Goal: Task Accomplishment & Management: Use online tool/utility

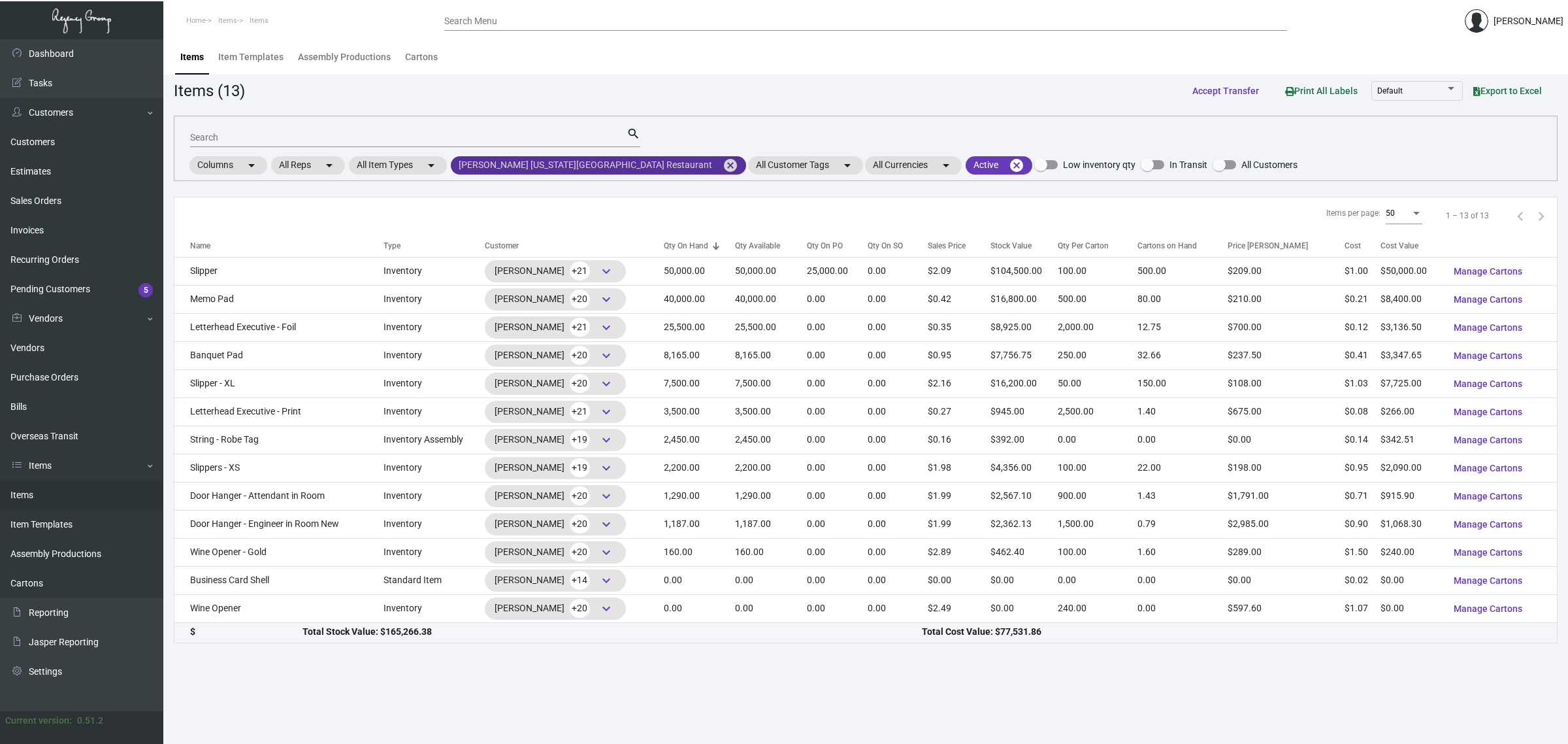
click at [723, 161] on mat-icon "cancel" at bounding box center [730, 165] width 16 height 16
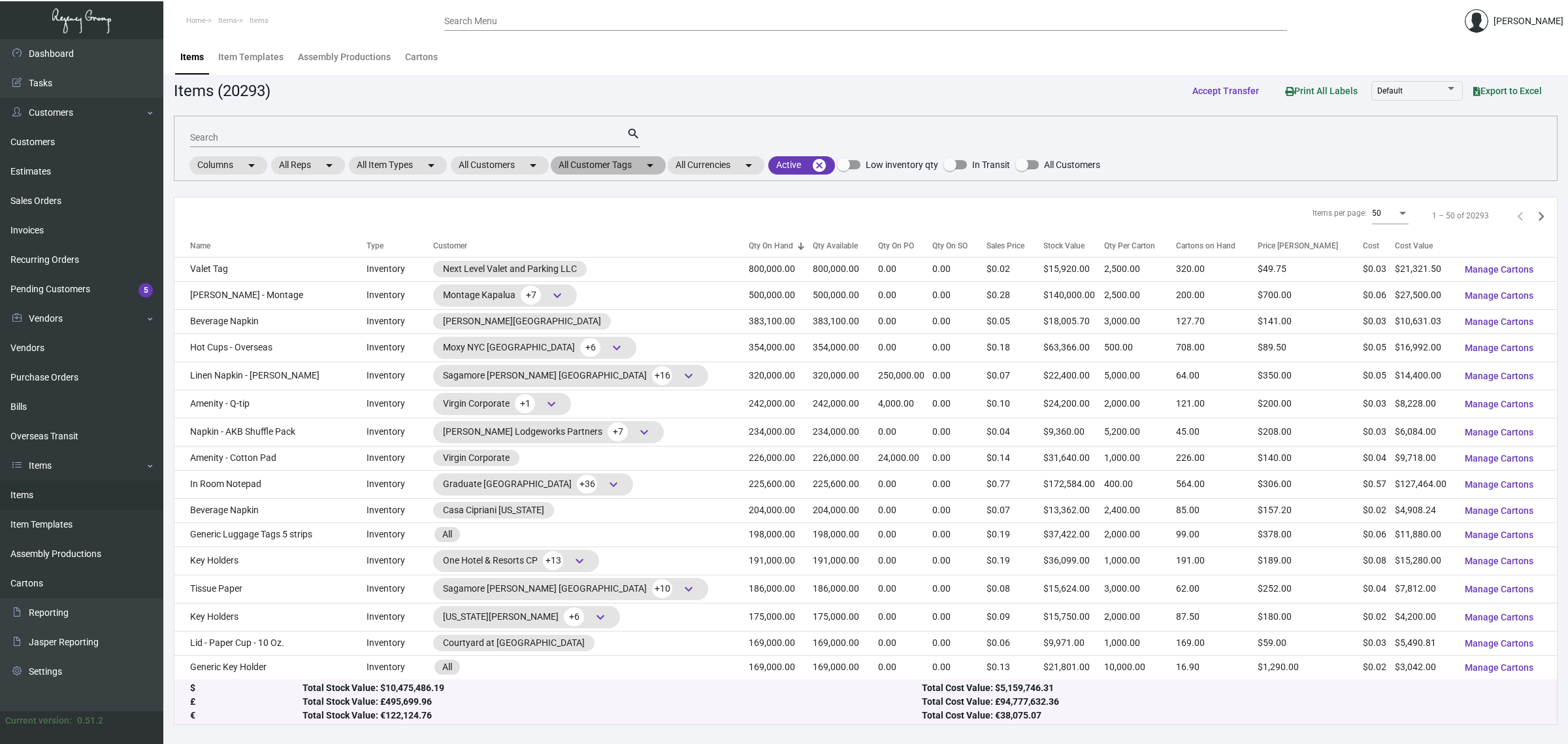
click at [608, 166] on mat-chip "All Customer Tags arrow_drop_down" at bounding box center [608, 166] width 115 height 18
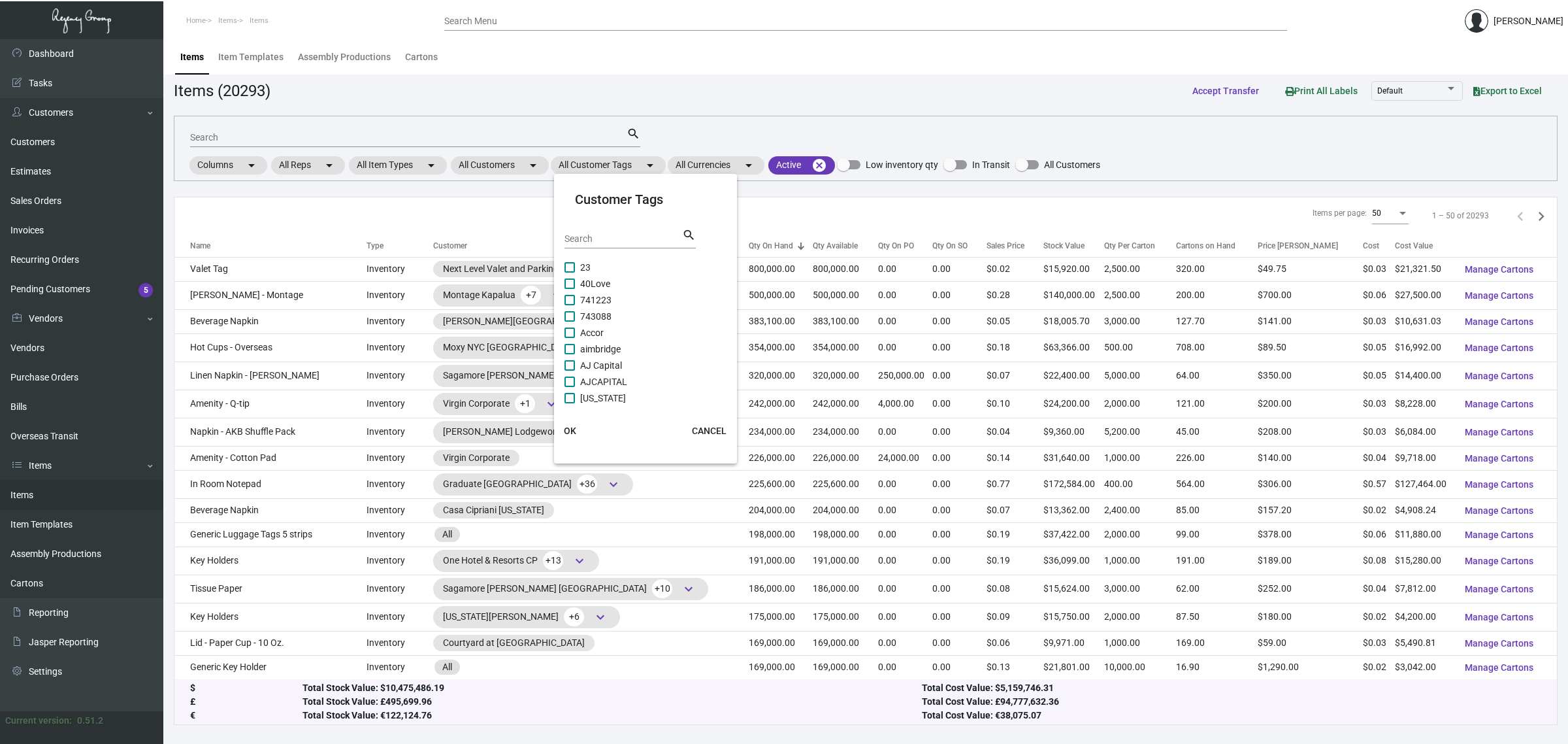
click at [516, 166] on div at bounding box center [784, 372] width 1568 height 744
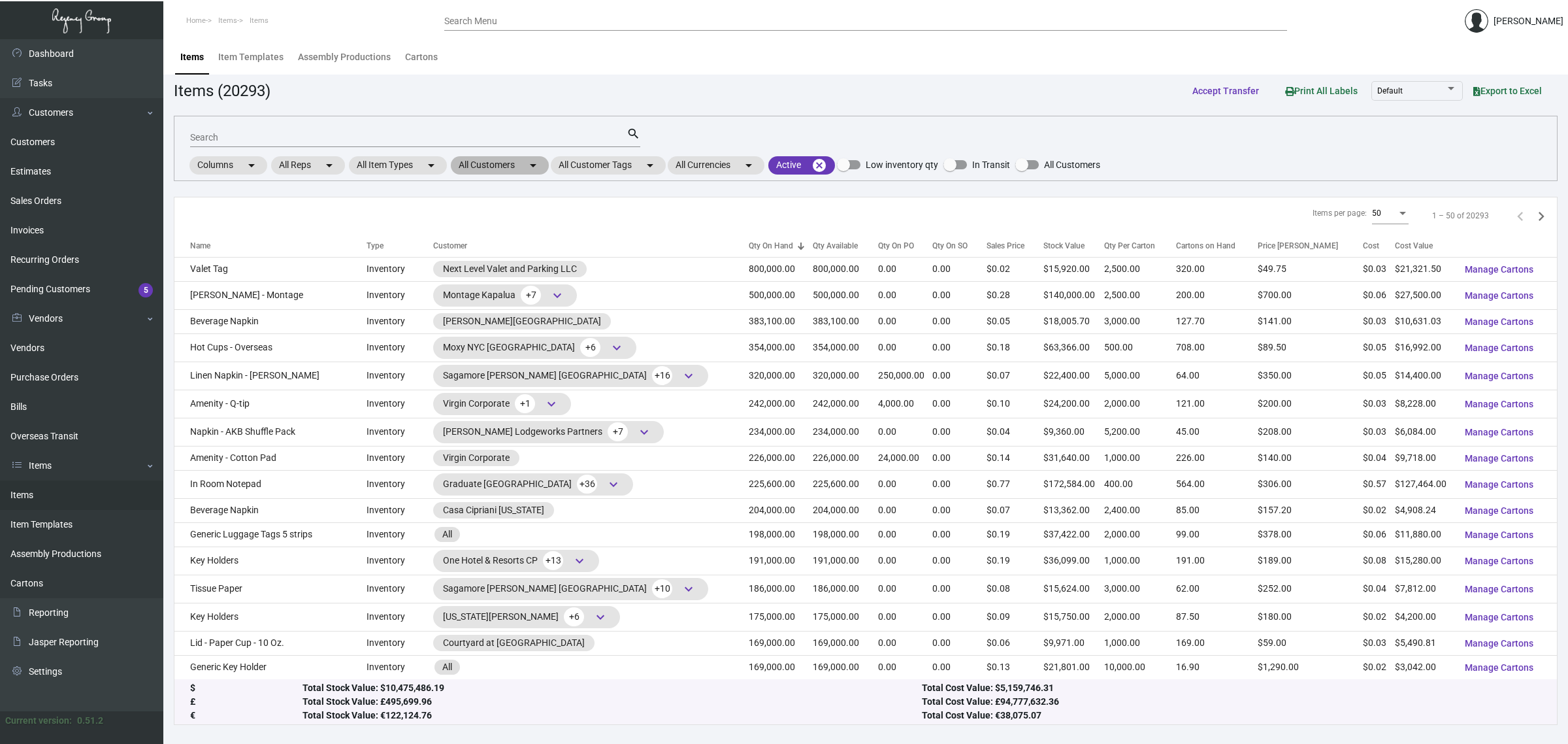
click at [516, 166] on mat-chip "All Customers arrow_drop_down" at bounding box center [500, 166] width 98 height 18
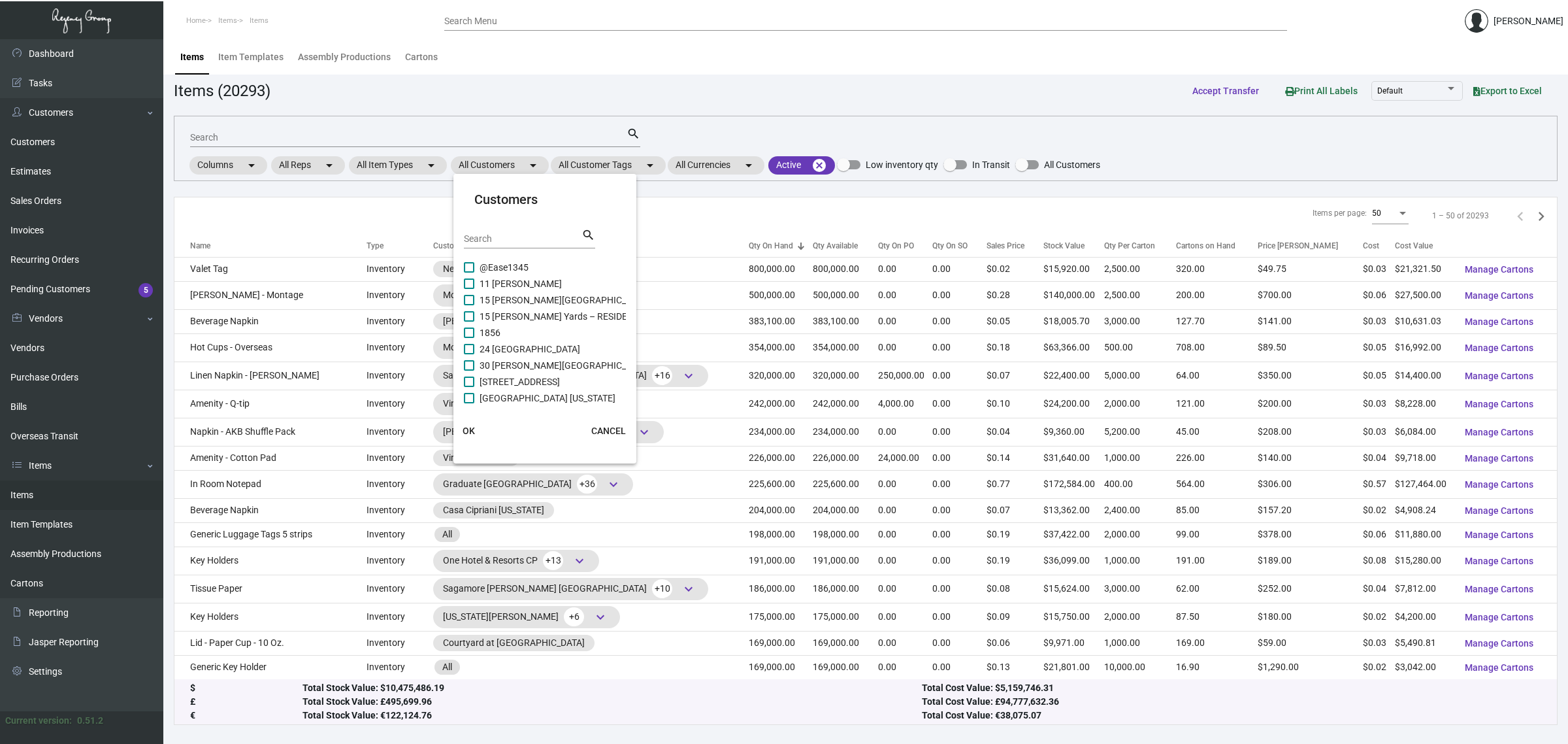
click at [503, 234] on input "Search" at bounding box center [523, 239] width 118 height 11
paste input "Bellini Providence"
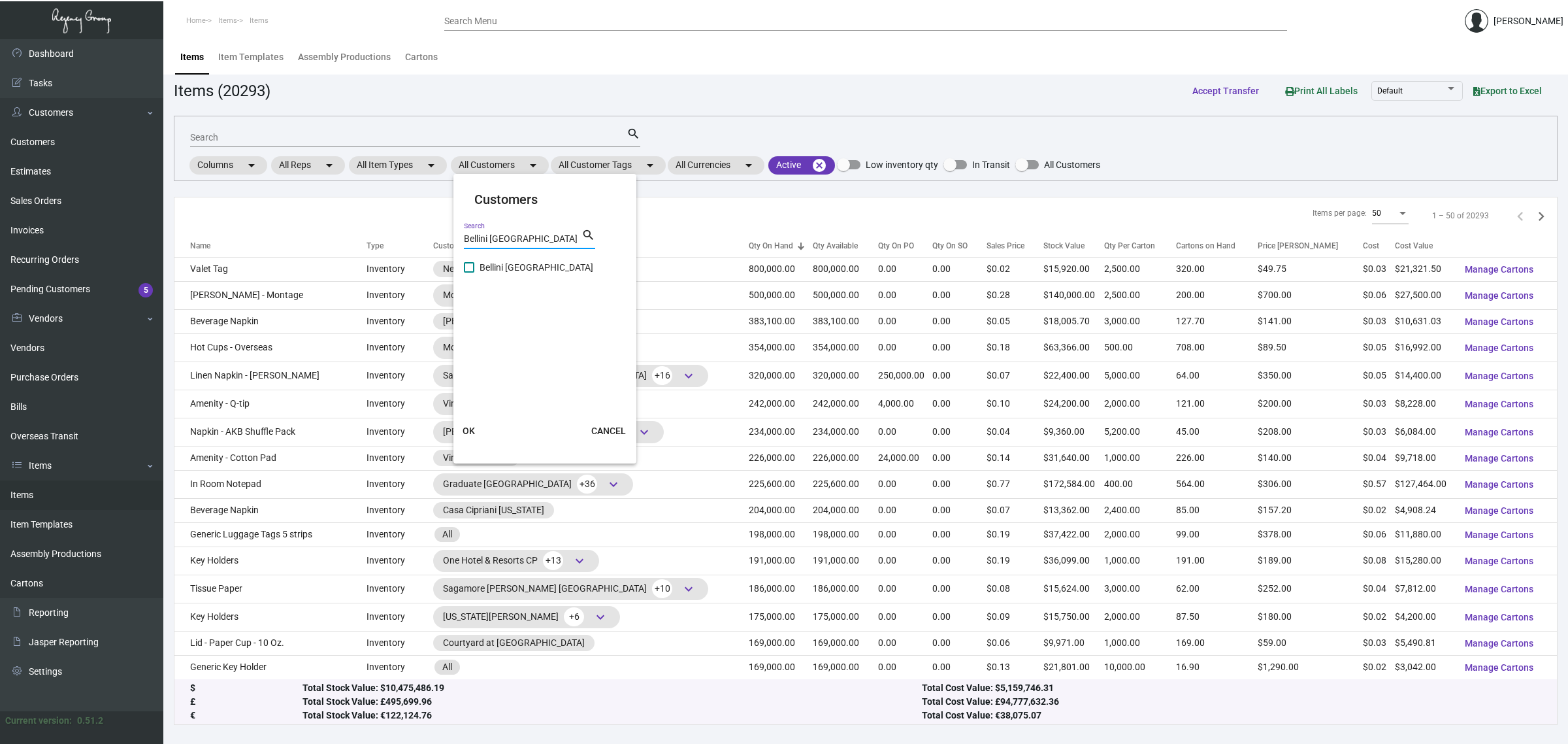
type input "Bellini Providence"
click at [508, 270] on span "Bellini Providence" at bounding box center [536, 267] width 114 height 16
click at [469, 273] on input "Bellini Providence" at bounding box center [469, 273] width 1 height 1
checkbox input "true"
click at [472, 429] on span "OK" at bounding box center [469, 430] width 12 height 11
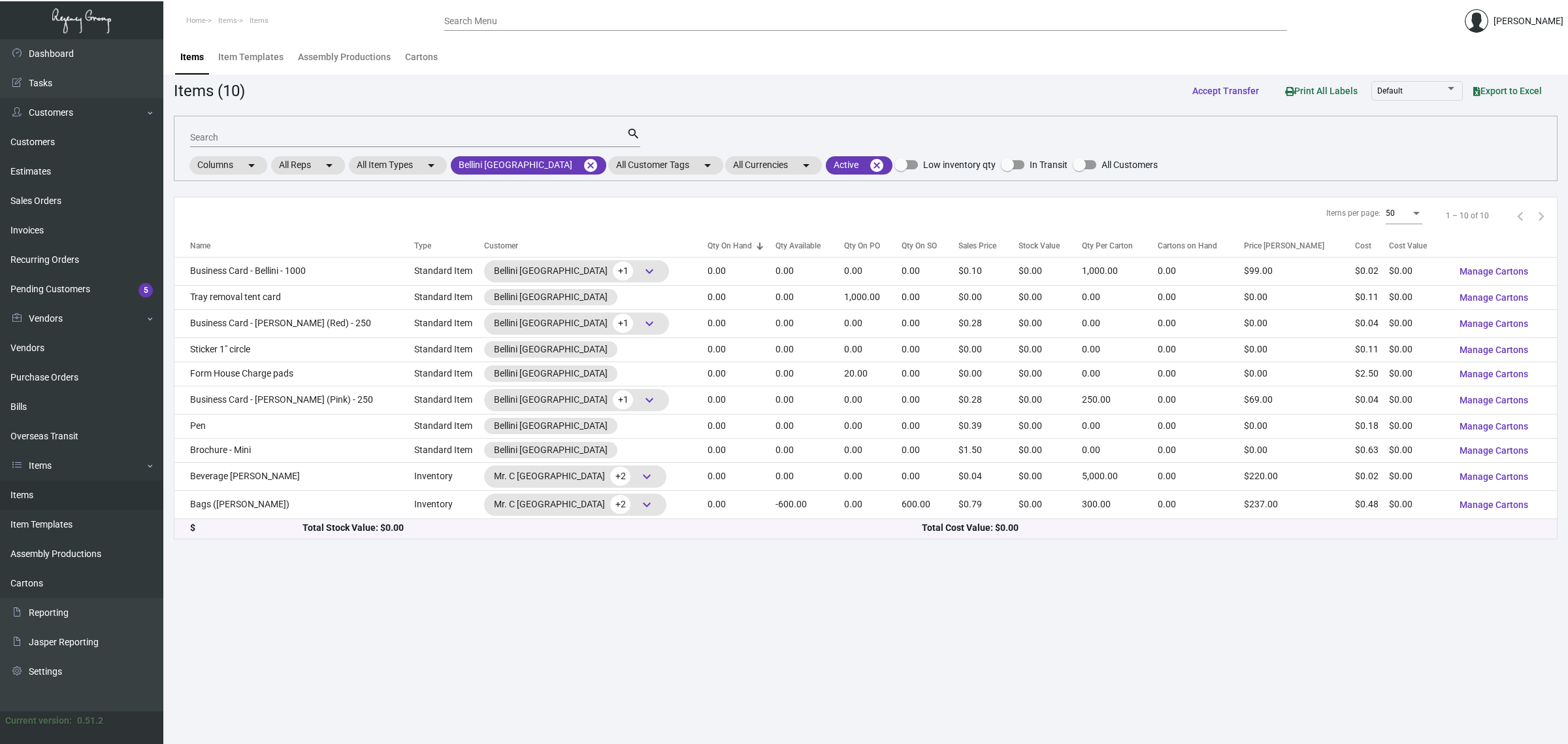
click at [628, 76] on main "Items Item Templates Assembly Productions Cartons Items (10) Accept Transfer Pr…" at bounding box center [865, 392] width 1405 height 705
click at [824, 88] on div "Items (10) Accept Transfer Print All Labels Default Export to Excel" at bounding box center [865, 91] width 1384 height 25
click at [1540, 743] on main "Items Item Templates Assembly Productions Cartons Items (10) Accept Transfer Pr…" at bounding box center [865, 392] width 1405 height 705
